Goal: Navigation & Orientation: Understand site structure

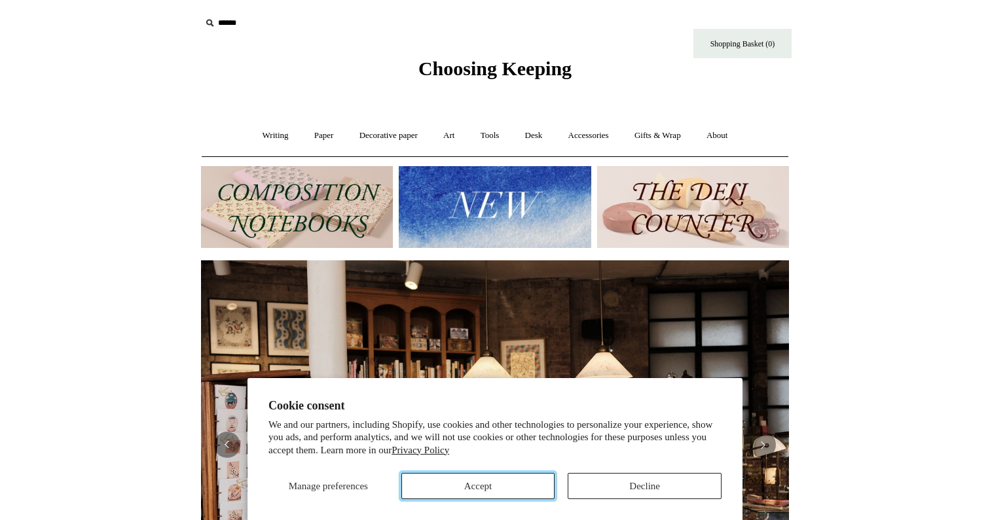
click at [519, 479] on button "Accept" at bounding box center [478, 486] width 154 height 26
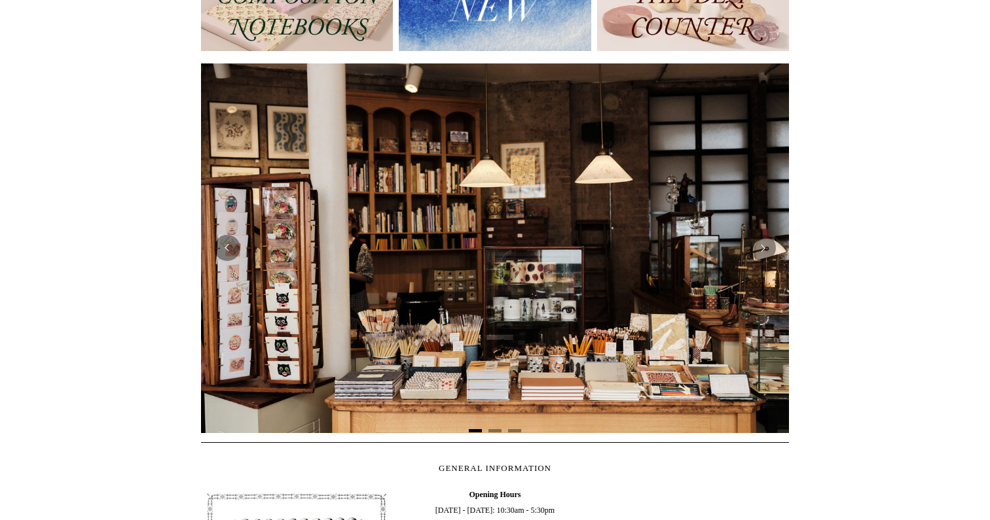
scroll to position [201, 0]
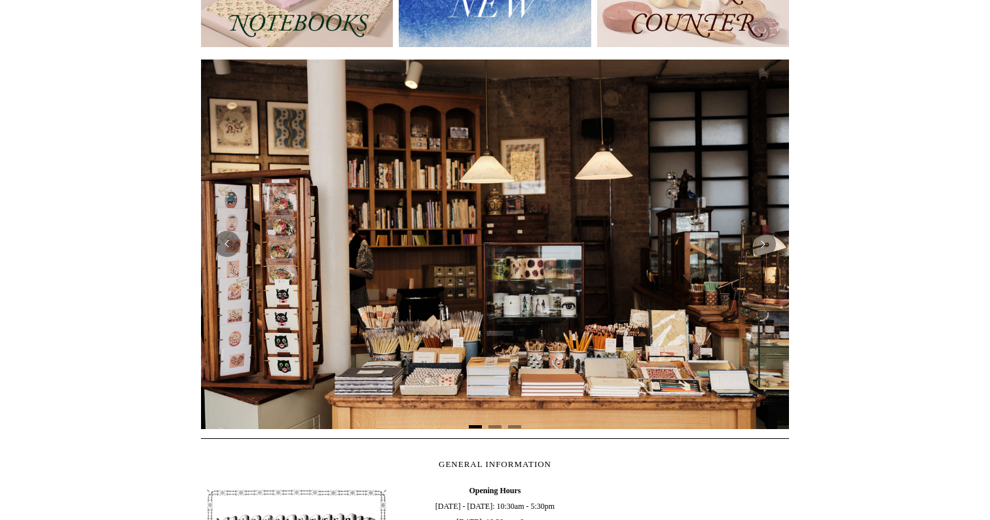
click at [311, 45] on img at bounding box center [297, 6] width 192 height 82
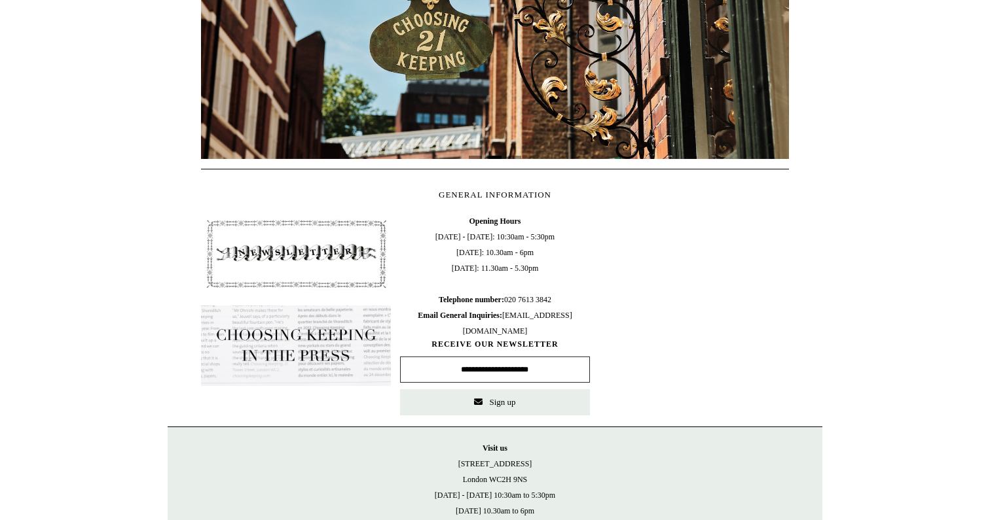
scroll to position [494, 0]
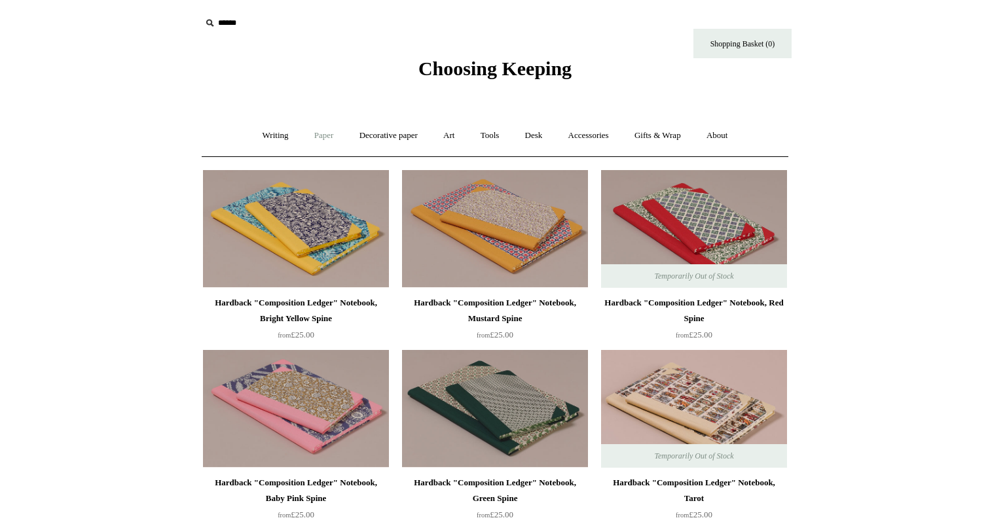
click at [317, 130] on link "Paper +" at bounding box center [323, 135] width 43 height 35
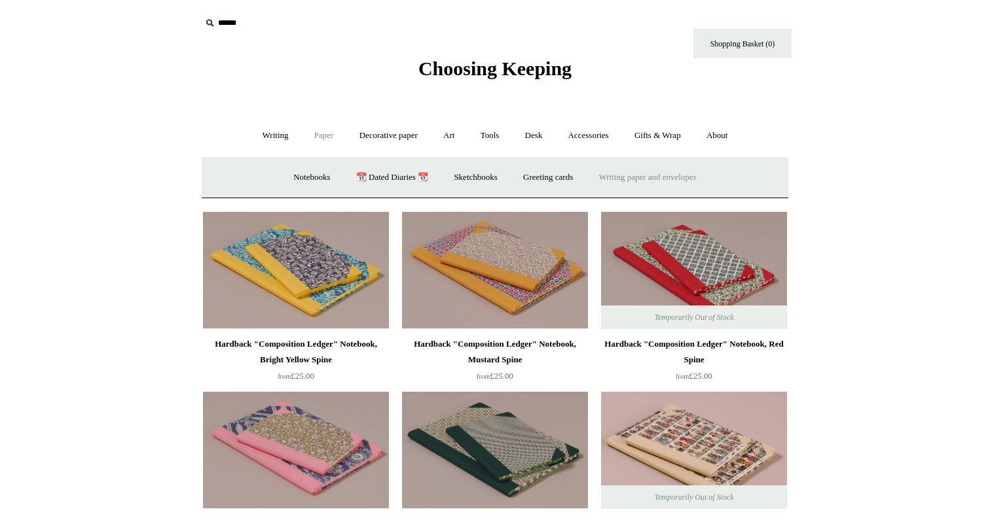
click at [628, 179] on link "Writing paper and envelopes +" at bounding box center [647, 177] width 121 height 35
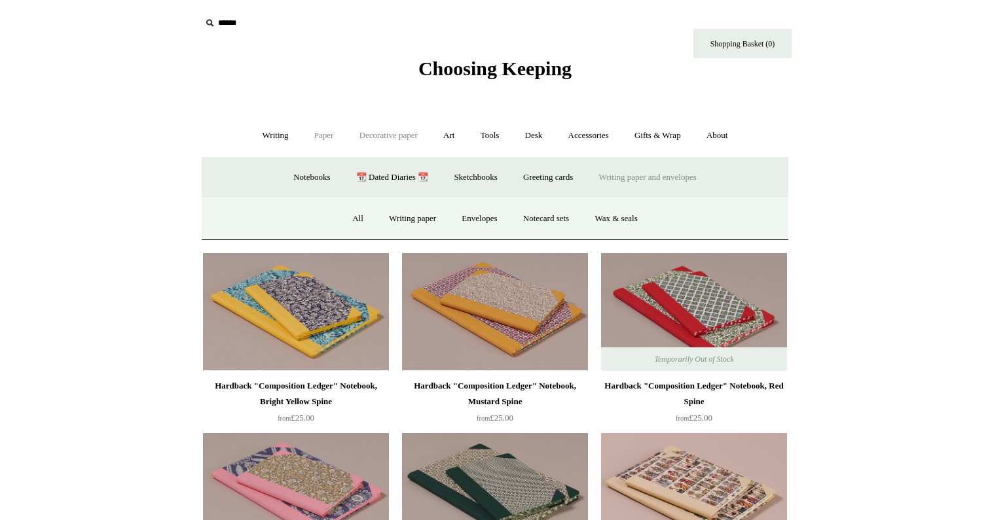
click at [415, 134] on link "Decorative paper +" at bounding box center [389, 135] width 82 height 35
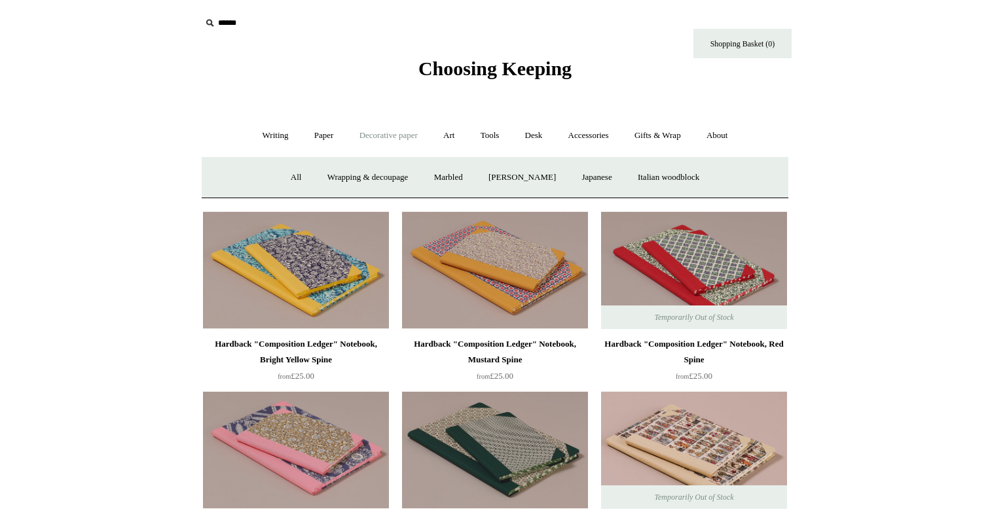
click at [415, 134] on link "Decorative paper -" at bounding box center [389, 135] width 82 height 35
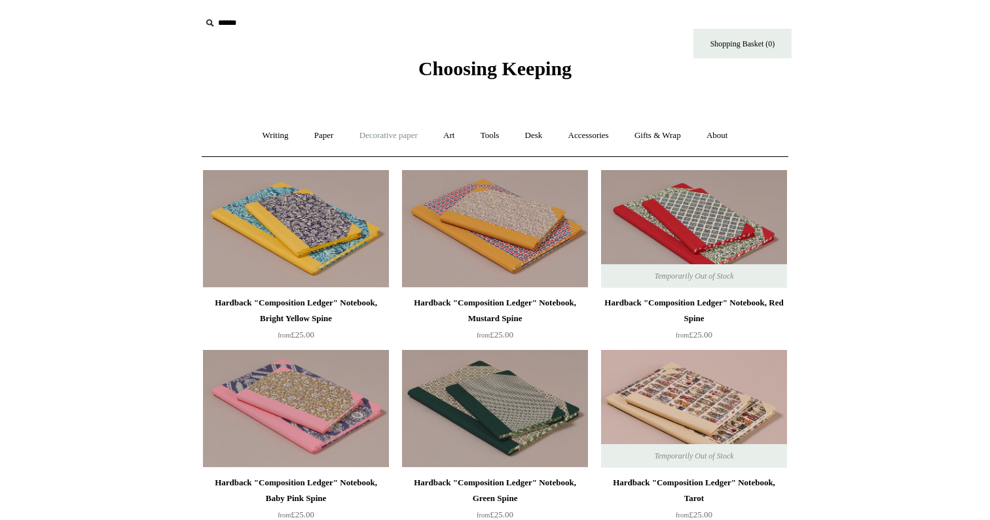
click at [415, 134] on link "Decorative paper +" at bounding box center [389, 135] width 82 height 35
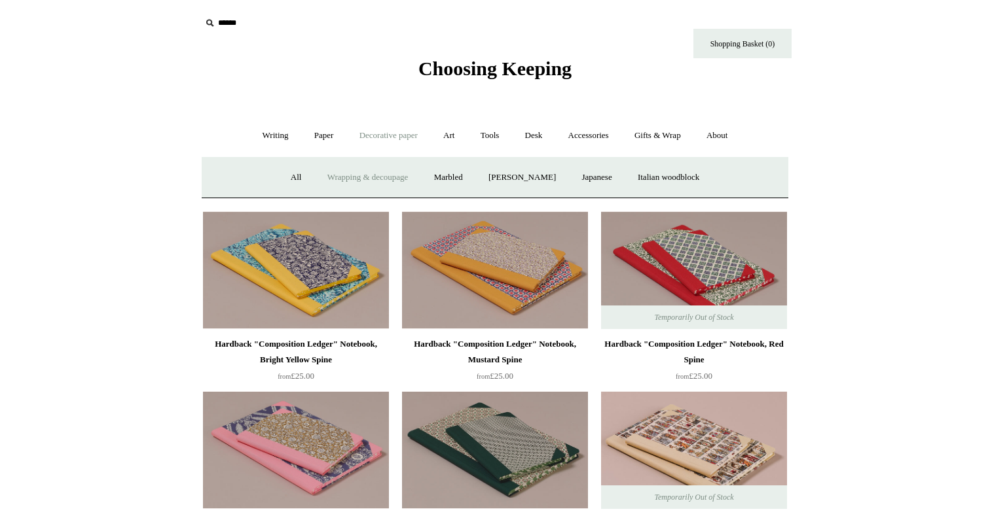
click at [334, 173] on link "Wrapping & decoupage" at bounding box center [368, 177] width 105 height 35
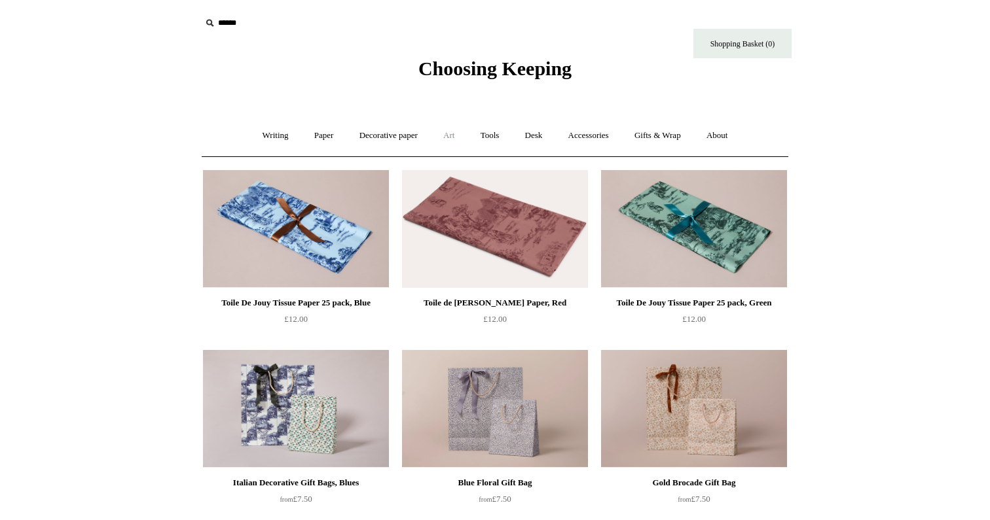
click at [458, 138] on link "Art +" at bounding box center [448, 135] width 35 height 35
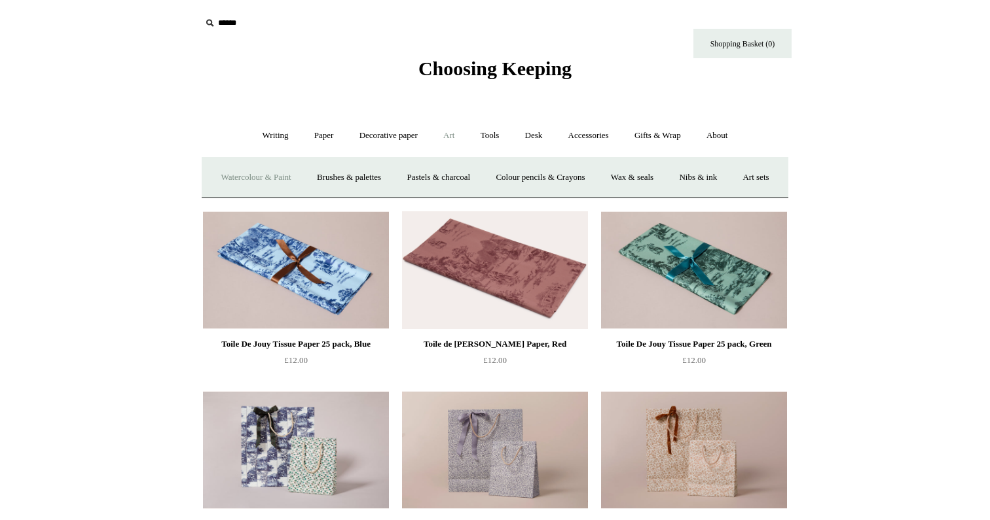
click at [302, 180] on link "Watercolour & Paint" at bounding box center [256, 177] width 94 height 35
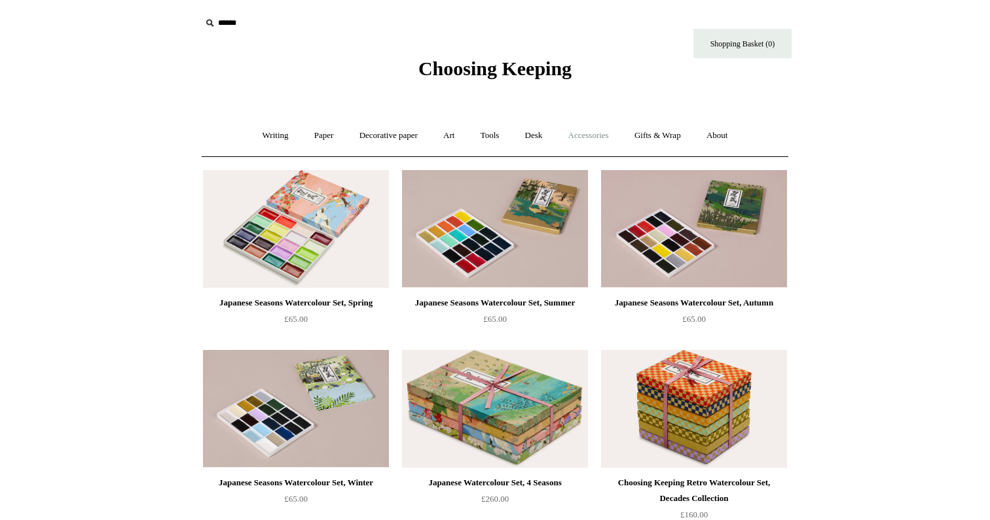
click at [592, 132] on link "Accessories +" at bounding box center [588, 135] width 64 height 35
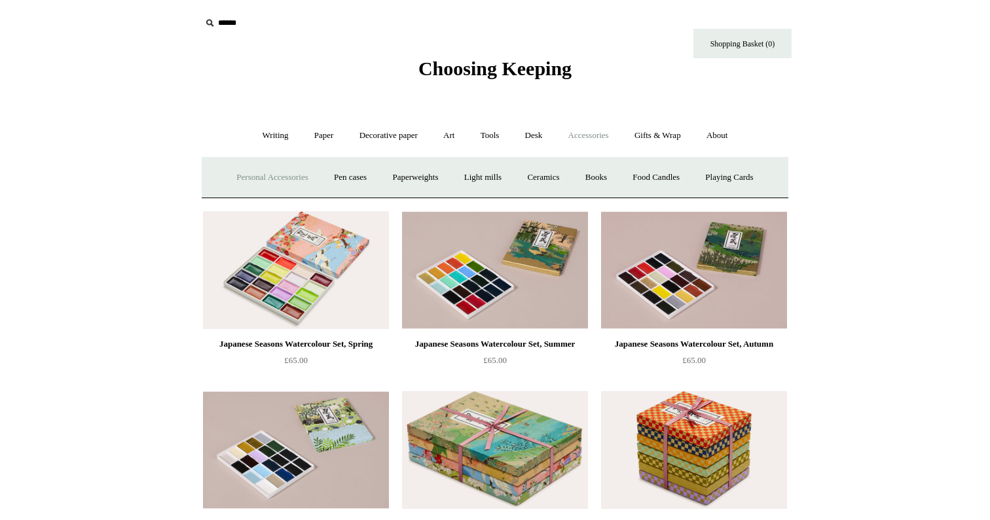
click at [292, 174] on link "Personal Accessories +" at bounding box center [272, 177] width 95 height 35
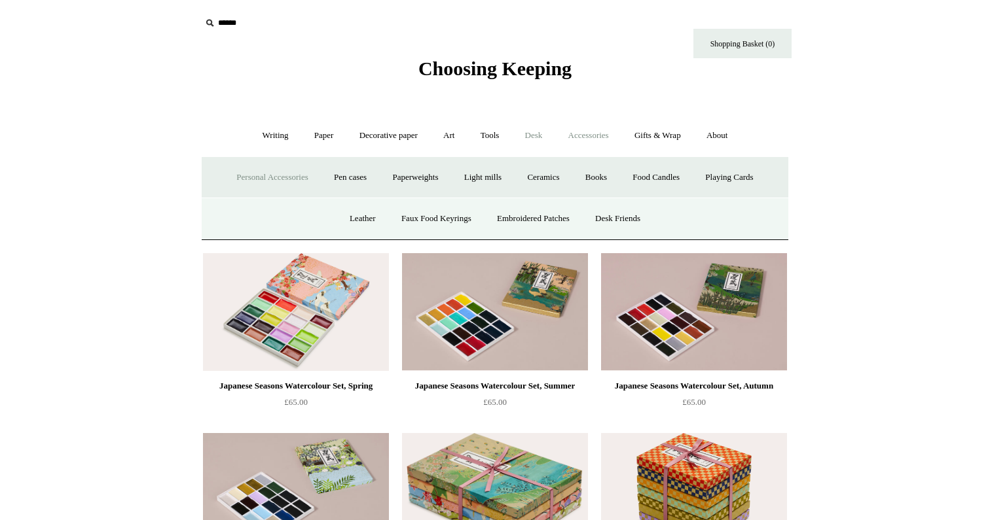
click at [532, 135] on link "Desk +" at bounding box center [533, 135] width 41 height 35
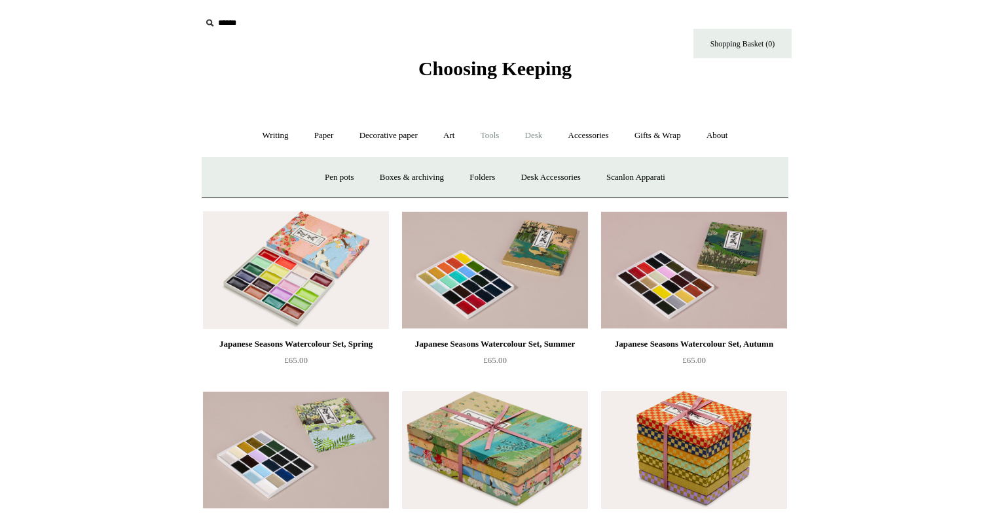
click at [484, 142] on link "Tools +" at bounding box center [490, 135] width 43 height 35
click at [456, 130] on link "Art +" at bounding box center [448, 135] width 35 height 35
click at [490, 126] on link "Tools +" at bounding box center [490, 135] width 43 height 35
click at [451, 134] on link "Art +" at bounding box center [448, 135] width 35 height 35
click at [665, 173] on link "Wax & seals" at bounding box center [632, 177] width 66 height 35
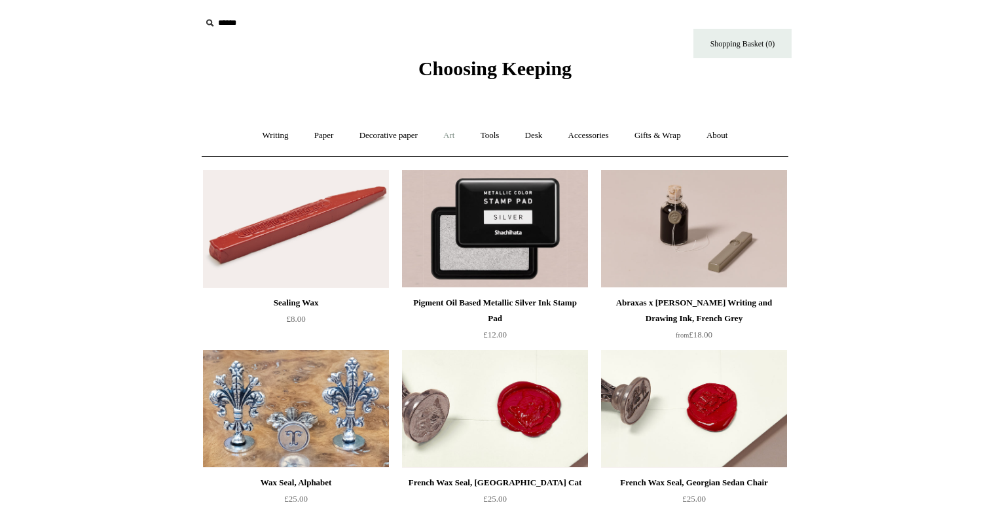
click at [454, 131] on link "Art +" at bounding box center [448, 135] width 35 height 35
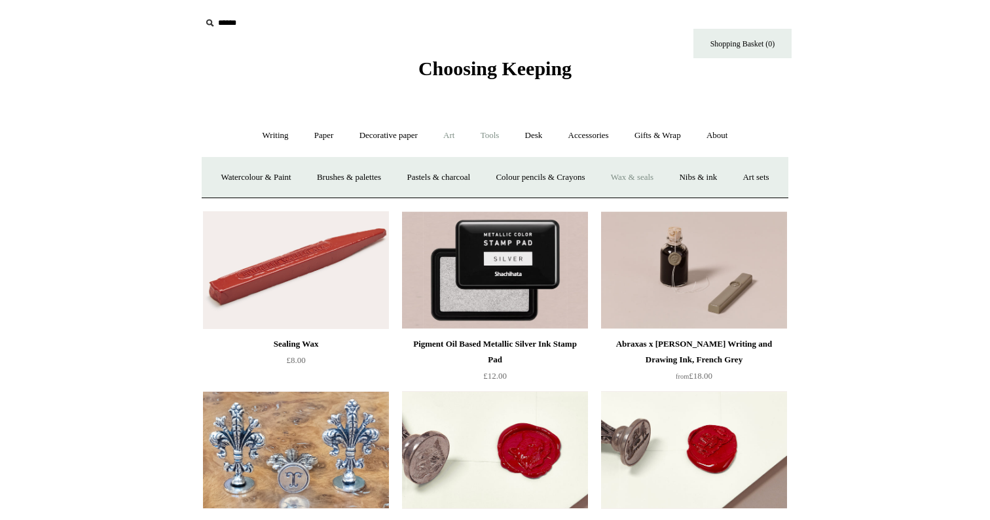
click at [503, 131] on link "Tools +" at bounding box center [490, 135] width 43 height 35
click at [535, 132] on link "Desk +" at bounding box center [533, 135] width 41 height 35
click at [346, 175] on link "Pen pots" at bounding box center [339, 177] width 52 height 35
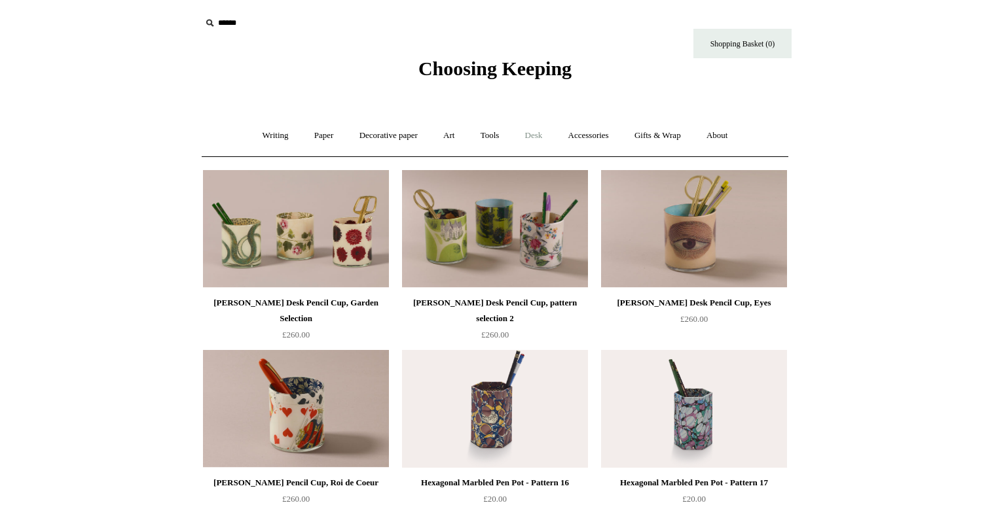
click at [526, 138] on link "Desk +" at bounding box center [533, 135] width 41 height 35
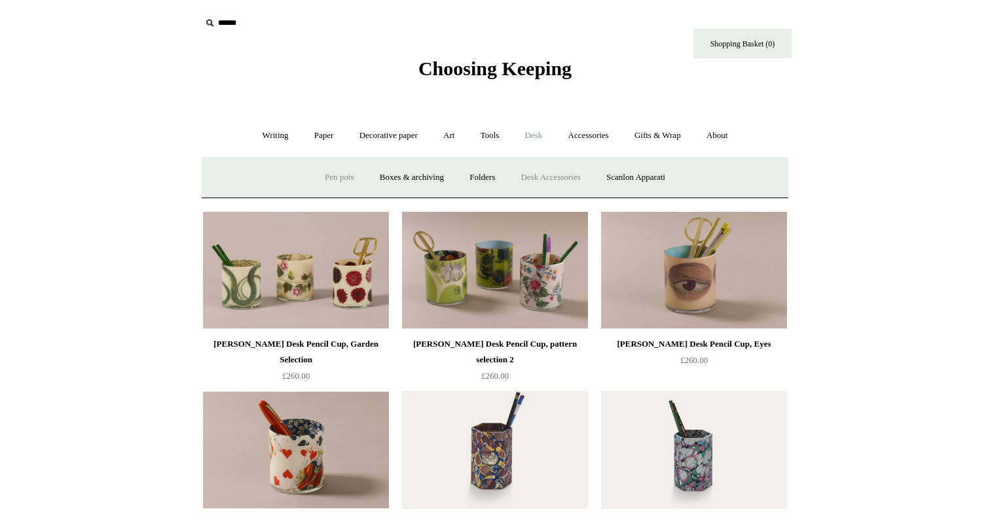
click at [533, 170] on link "Desk Accessories" at bounding box center [550, 177] width 83 height 35
